Goal: Ask a question

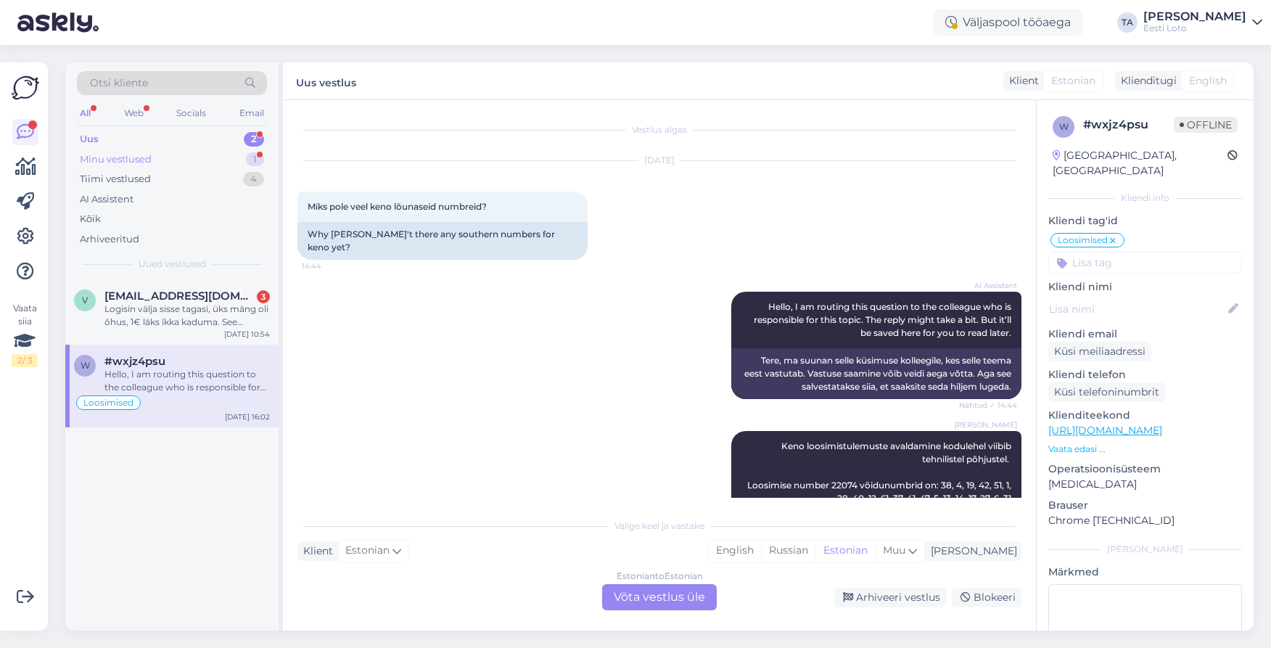
scroll to position [36, 0]
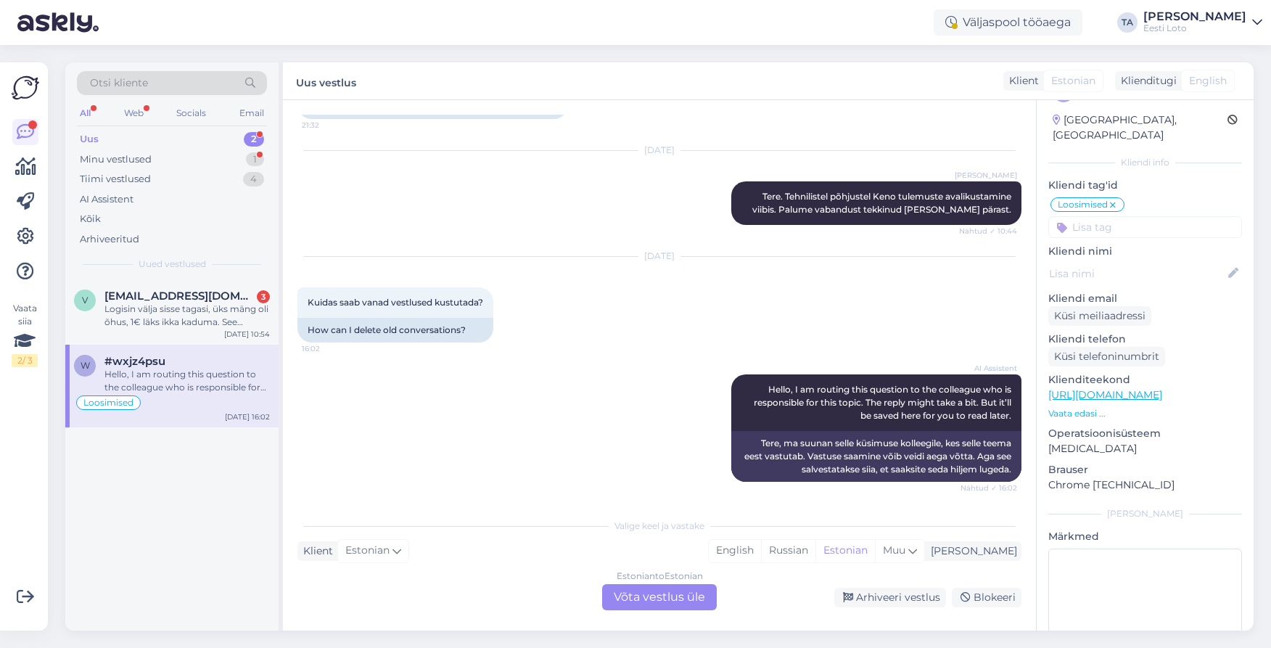
click at [91, 142] on div "Uus" at bounding box center [89, 139] width 19 height 15
click at [153, 302] on span "[EMAIL_ADDRESS][DOMAIN_NAME]" at bounding box center [180, 296] width 151 height 13
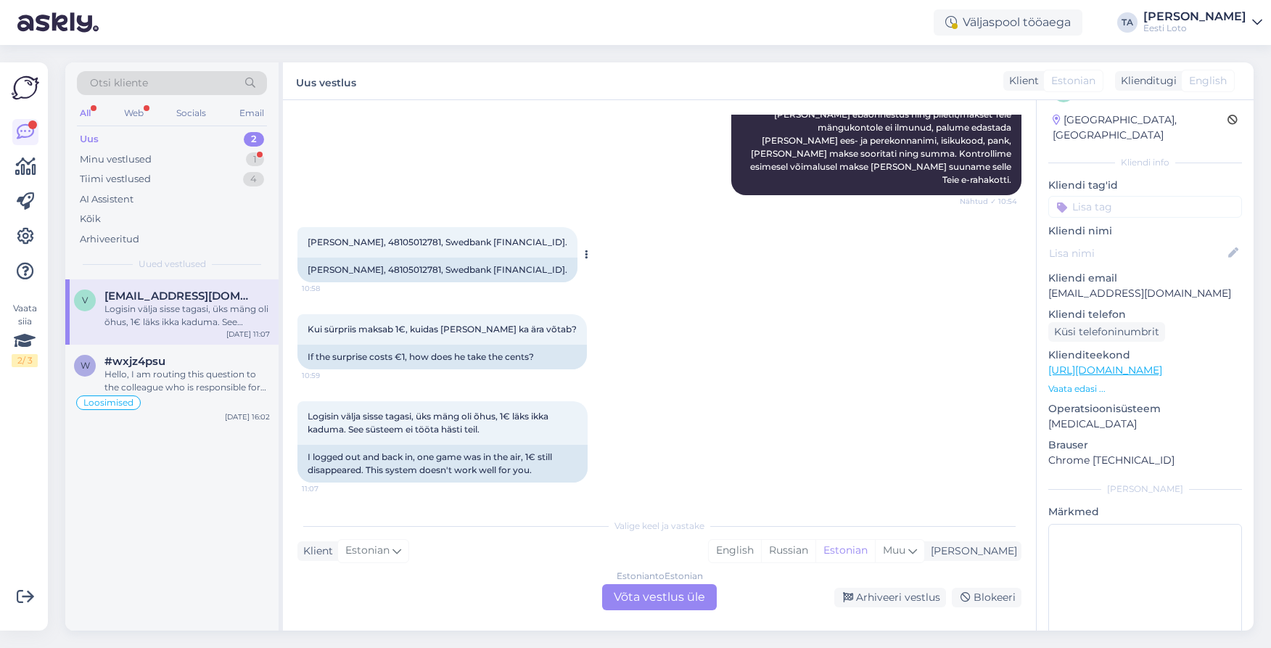
click at [393, 237] on span "[PERSON_NAME], 48105012781, Swedbank [FINANCIAL_ID]." at bounding box center [438, 242] width 260 height 11
click at [393, 236] on span "[PERSON_NAME], 48105012781, Swedbank [FINANCIAL_ID]." at bounding box center [438, 241] width 260 height 11
copy span "48105012781"
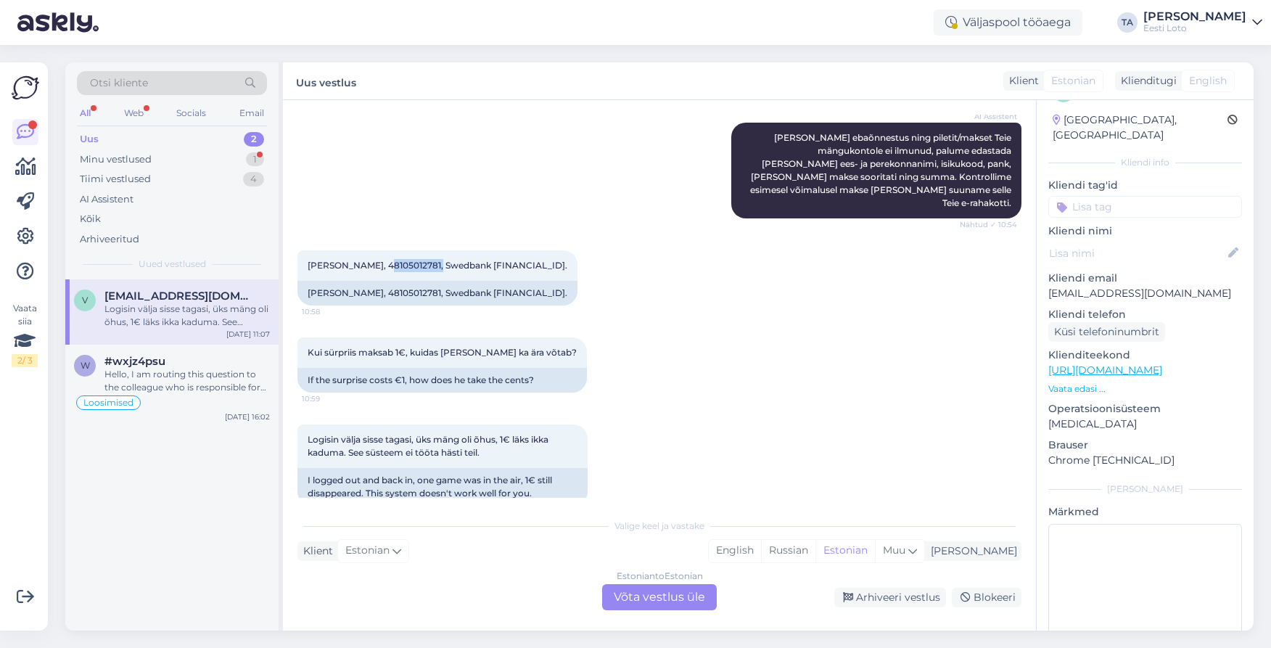
scroll to position [620, 0]
click at [644, 594] on div "Estonian to Estonian Võta vestlus üle" at bounding box center [659, 597] width 115 height 26
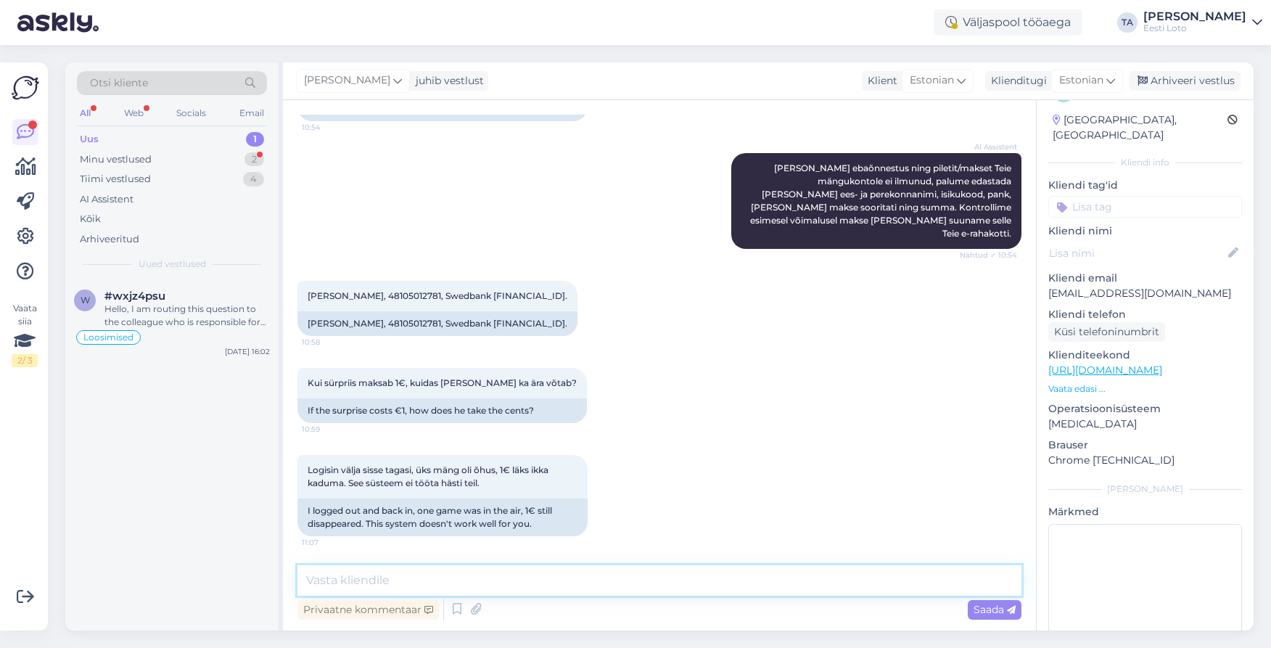
click at [383, 573] on textarea at bounding box center [660, 580] width 724 height 30
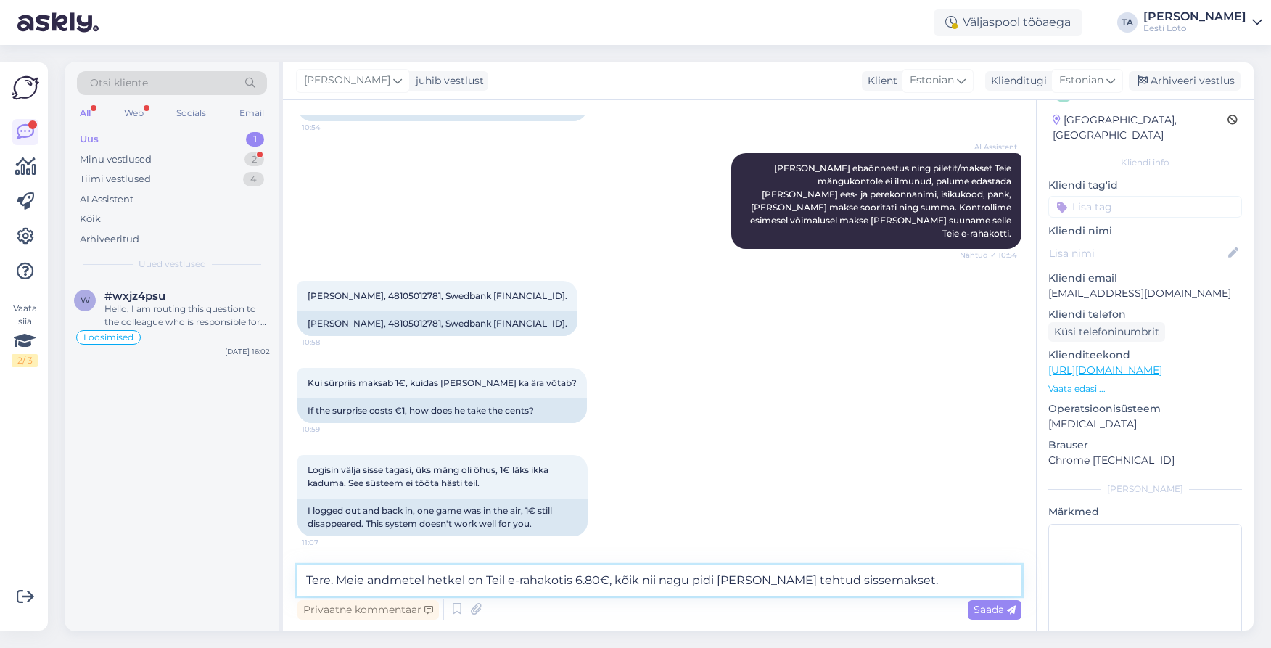
paste textarea "Kõiki e-rahakoti tehinguid (võidumaksed, piletiostud, sissemaksed, väljamaksed)…"
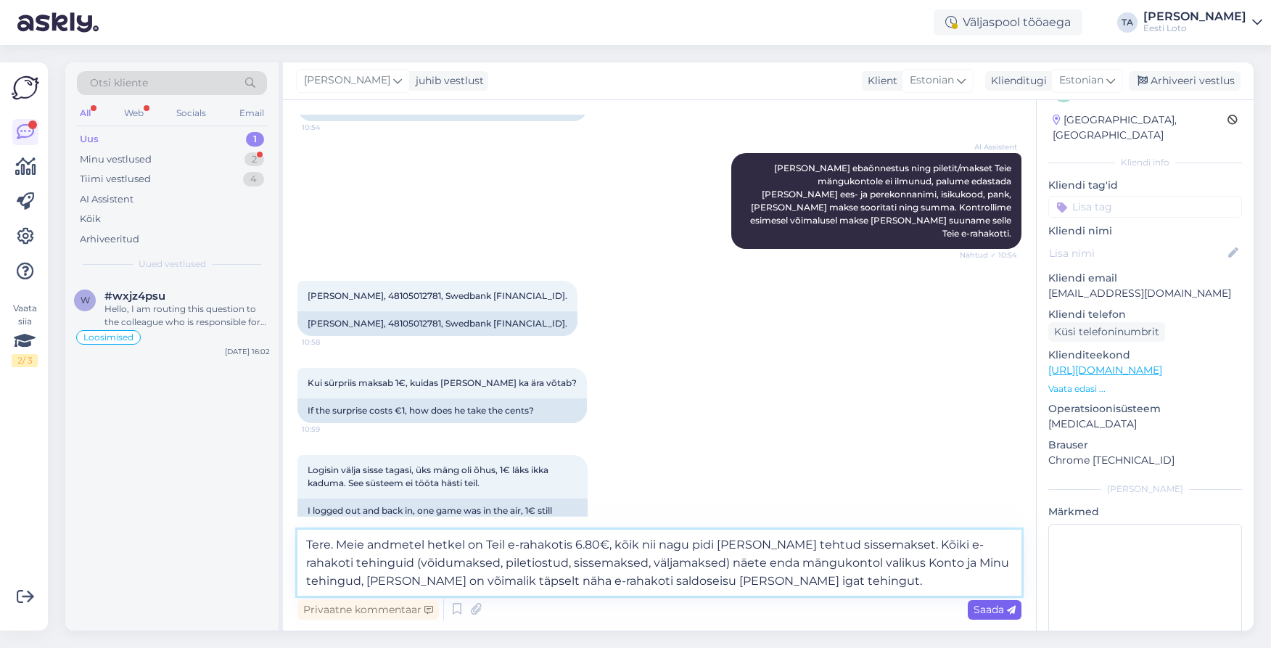
type textarea "Tere. Meie andmetel hetkel on Teil e-rahakotis 6.80€, kõik nii nagu pidi [PERSO…"
click at [994, 610] on span "Saada" at bounding box center [995, 609] width 42 height 13
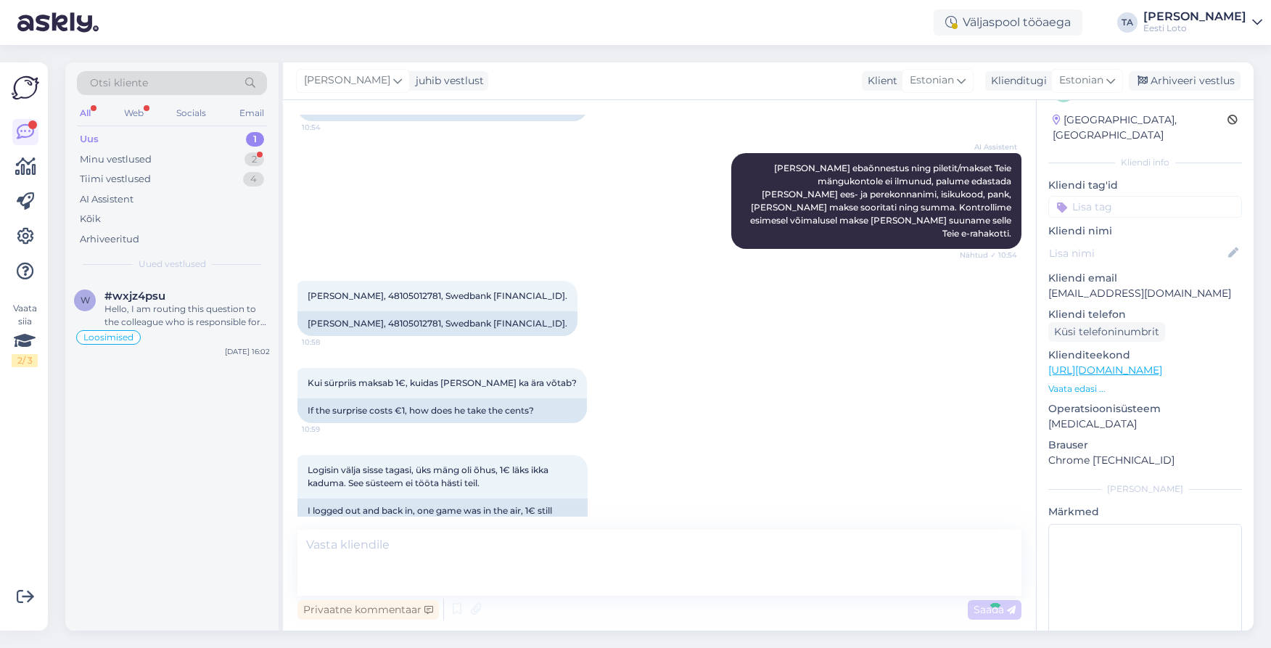
scroll to position [716, 0]
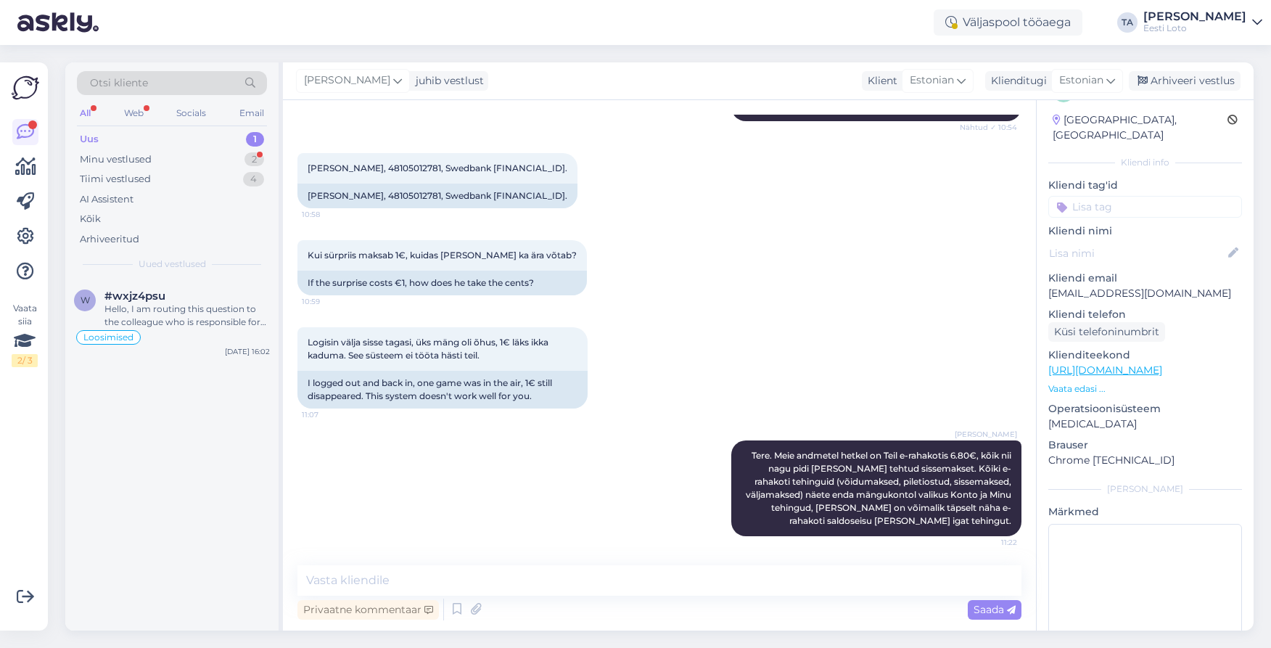
click at [1102, 196] on input at bounding box center [1146, 207] width 194 height 22
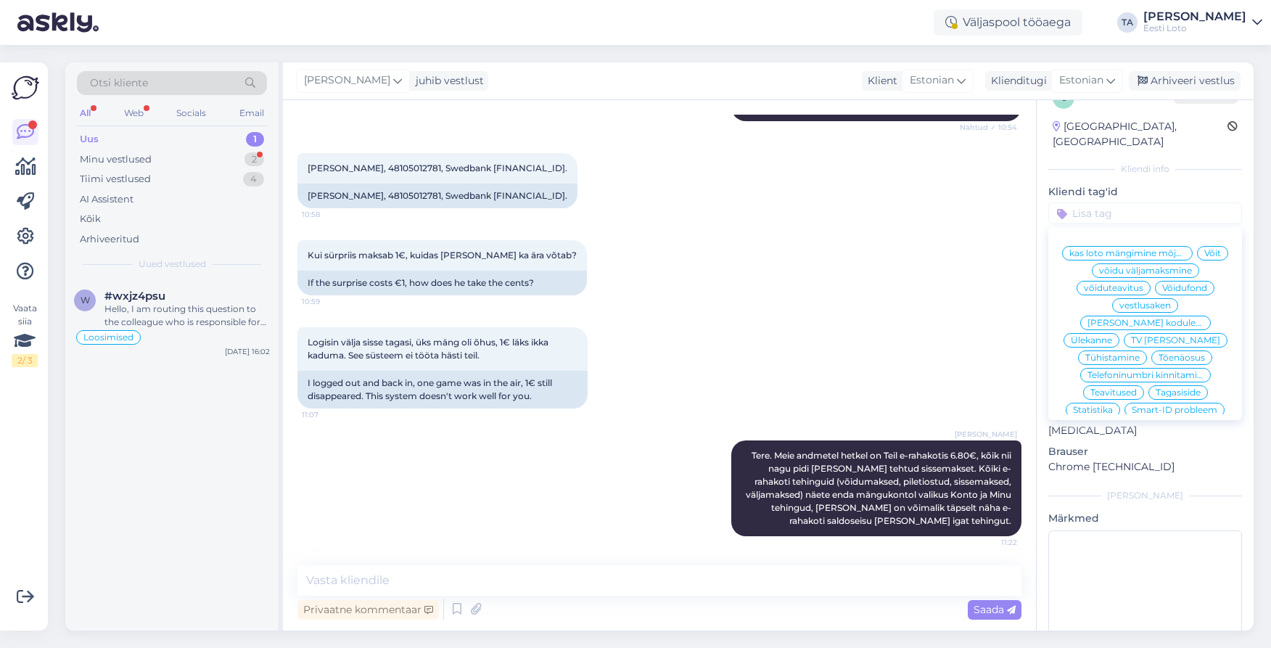
scroll to position [29, 0]
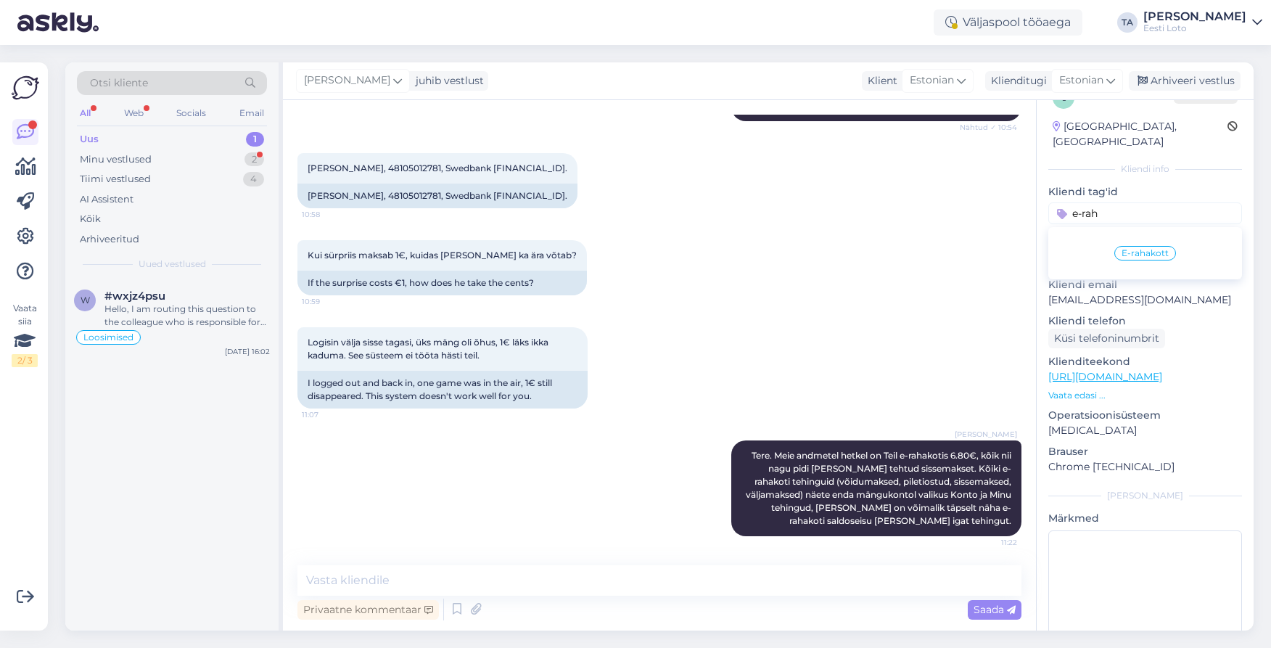
type input "e-rah"
click at [1139, 249] on span "E-rahakott" at bounding box center [1145, 253] width 47 height 9
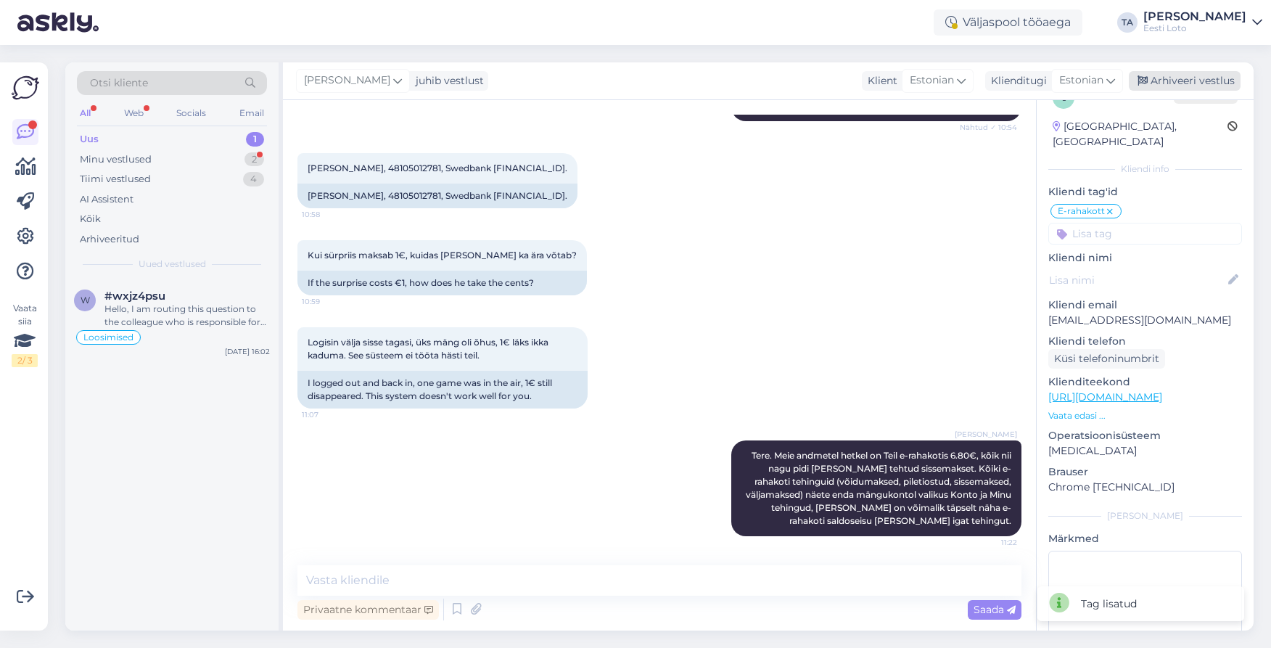
click at [1184, 78] on div "Arhiveeri vestlus" at bounding box center [1185, 81] width 112 height 20
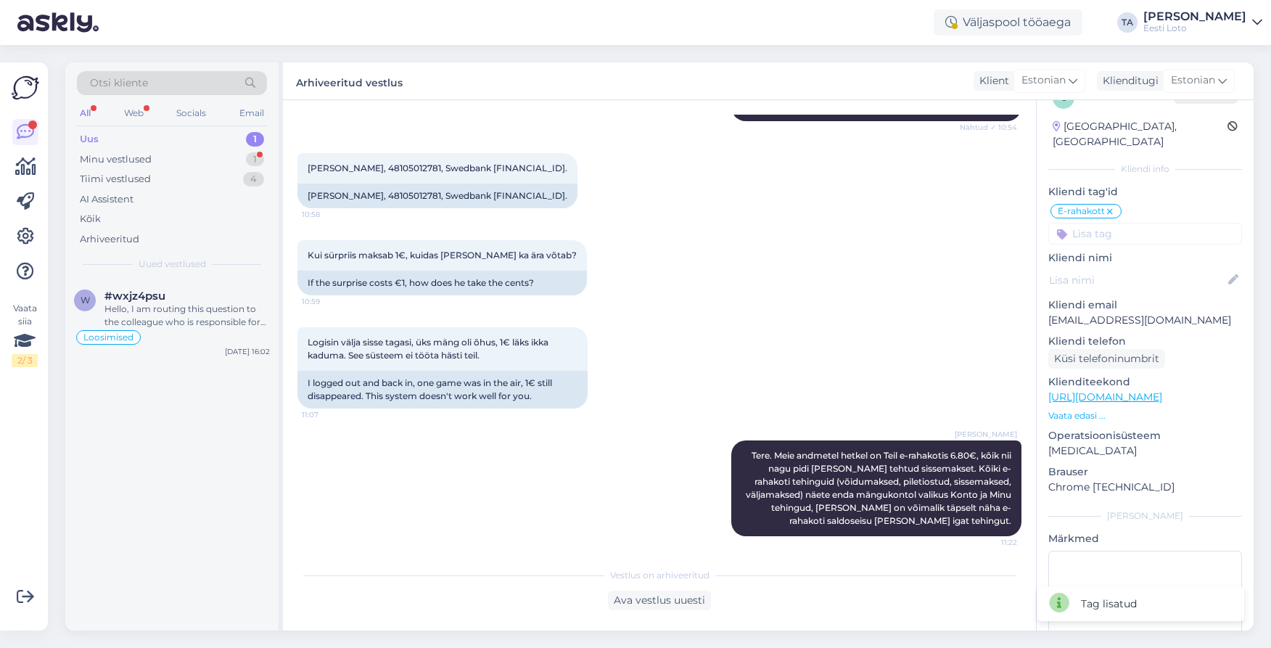
click at [93, 139] on div "Uus" at bounding box center [89, 139] width 19 height 15
click at [144, 297] on span "#wxjz4psu" at bounding box center [135, 296] width 61 height 13
